Goal: Contribute content: Contribute content

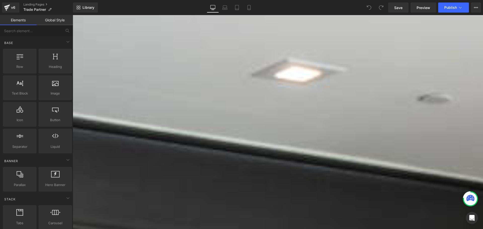
scroll to position [249, 0]
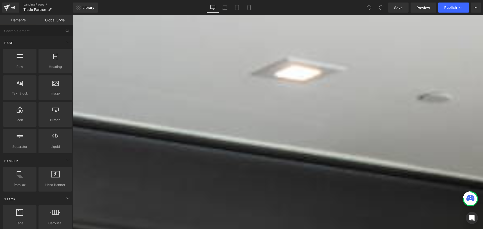
click at [155, 104] on div "Image" at bounding box center [224, 97] width 302 height 14
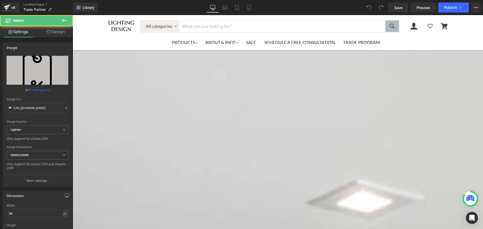
scroll to position [249, 0]
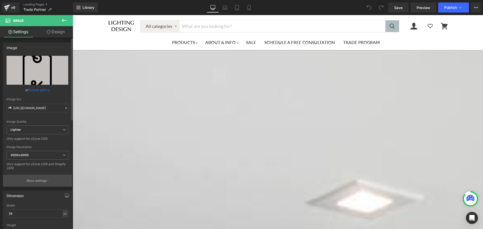
click at [35, 181] on p "More settings" at bounding box center [37, 181] width 20 height 5
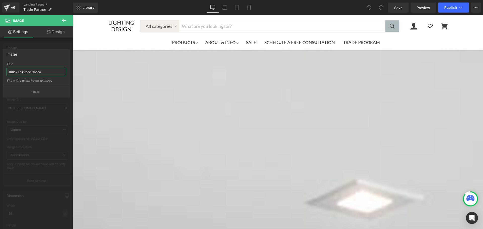
click at [42, 73] on input "100% Fairtrade Cocoa" at bounding box center [37, 72] width 60 height 8
click at [28, 72] on input "100% Fairtrade Cocoa" at bounding box center [37, 72] width 60 height 8
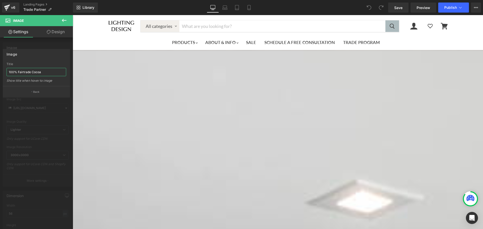
click at [28, 72] on input "100% Fairtrade Cocoa" at bounding box center [37, 72] width 60 height 8
type input "Price tag with percentage"
click at [29, 92] on button "Back" at bounding box center [36, 91] width 67 height 11
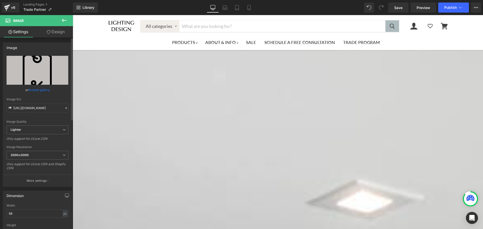
click at [44, 187] on div "Dimension 56px Width 56 px % px auto Height auto 0 Circle Image" at bounding box center [37, 221] width 75 height 68
click at [41, 184] on button "More settings" at bounding box center [37, 181] width 69 height 12
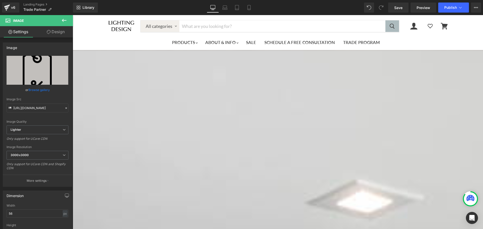
click at [73, 15] on span "Image" at bounding box center [73, 15] width 0 height 0
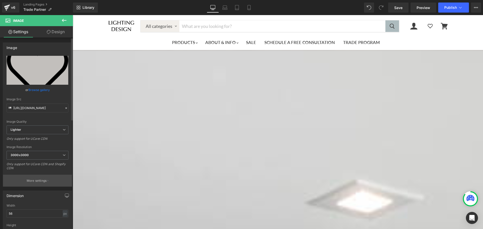
click at [34, 180] on p "More settings" at bounding box center [37, 181] width 20 height 5
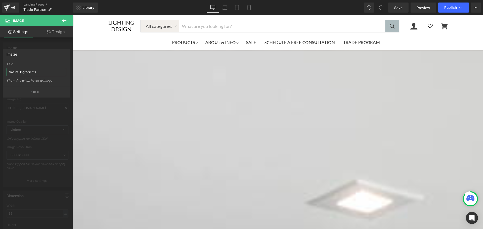
click at [26, 70] on input "Natural Ingredients" at bounding box center [37, 72] width 60 height 8
type input "Heart icon"
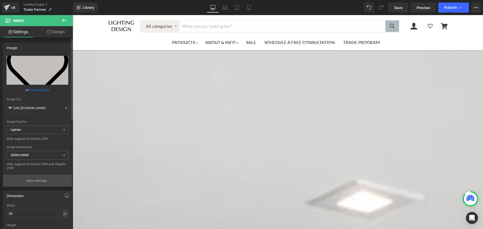
click at [46, 179] on p "More settings" at bounding box center [37, 181] width 20 height 5
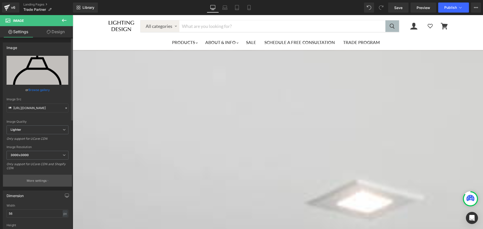
click at [35, 179] on p "More settings" at bounding box center [37, 181] width 20 height 5
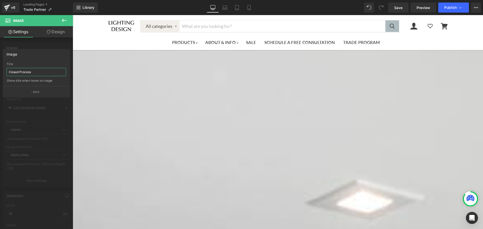
click at [24, 74] on input "Closed Process" at bounding box center [37, 72] width 60 height 8
type input "Pendant light with bulb"
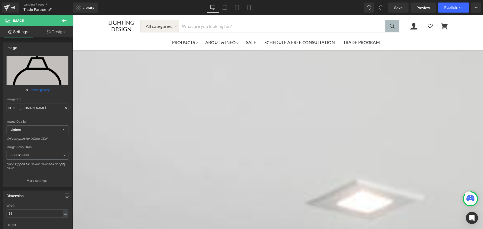
click at [73, 15] on span "Image" at bounding box center [73, 15] width 0 height 0
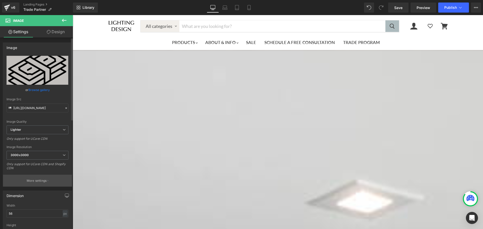
click at [33, 185] on button "More settings" at bounding box center [37, 181] width 69 height 12
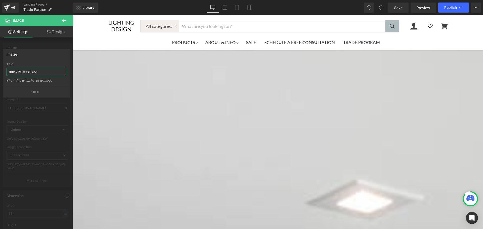
click at [22, 74] on input "100% Palm Oil Free" at bounding box center [37, 72] width 60 height 8
type input "Money stack"
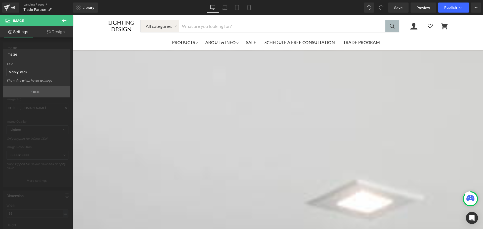
click at [36, 90] on p "Back" at bounding box center [36, 92] width 7 height 4
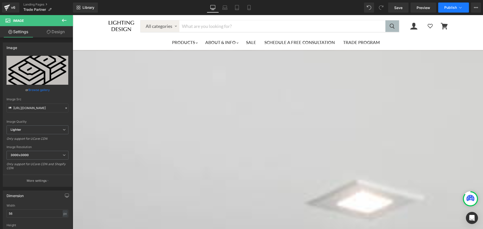
click at [445, 9] on span "Publish" at bounding box center [450, 8] width 13 height 4
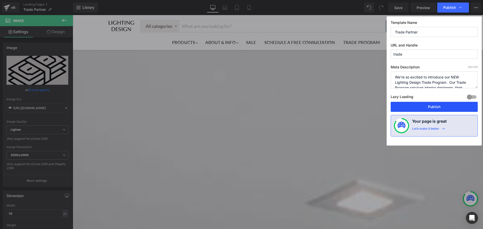
click at [431, 109] on button "Publish" at bounding box center [434, 107] width 87 height 10
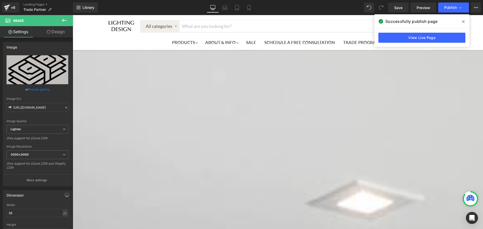
scroll to position [249, 0]
